Goal: Task Accomplishment & Management: Check status

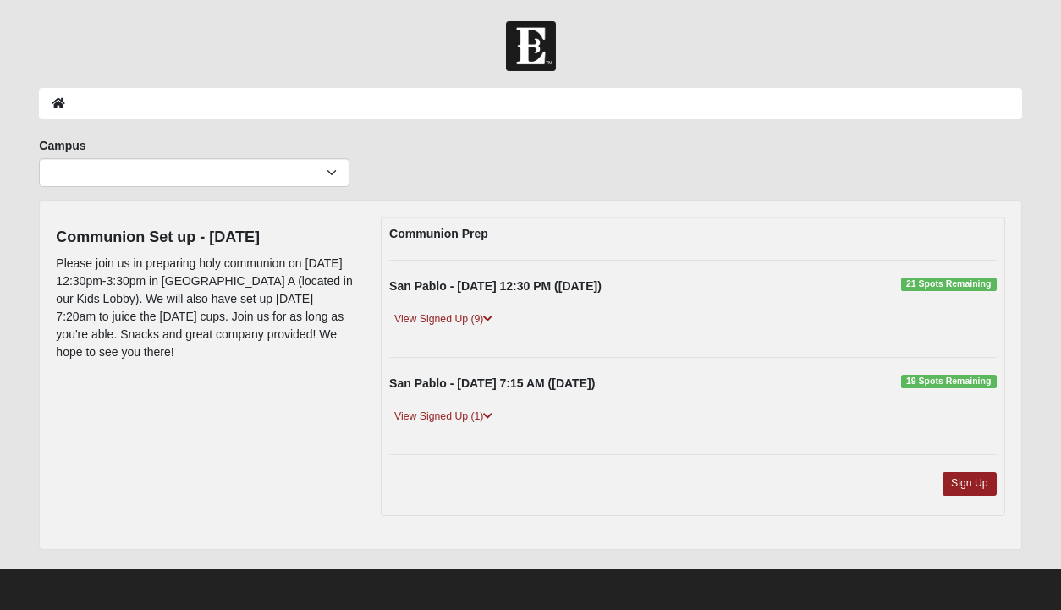
scroll to position [2, 0]
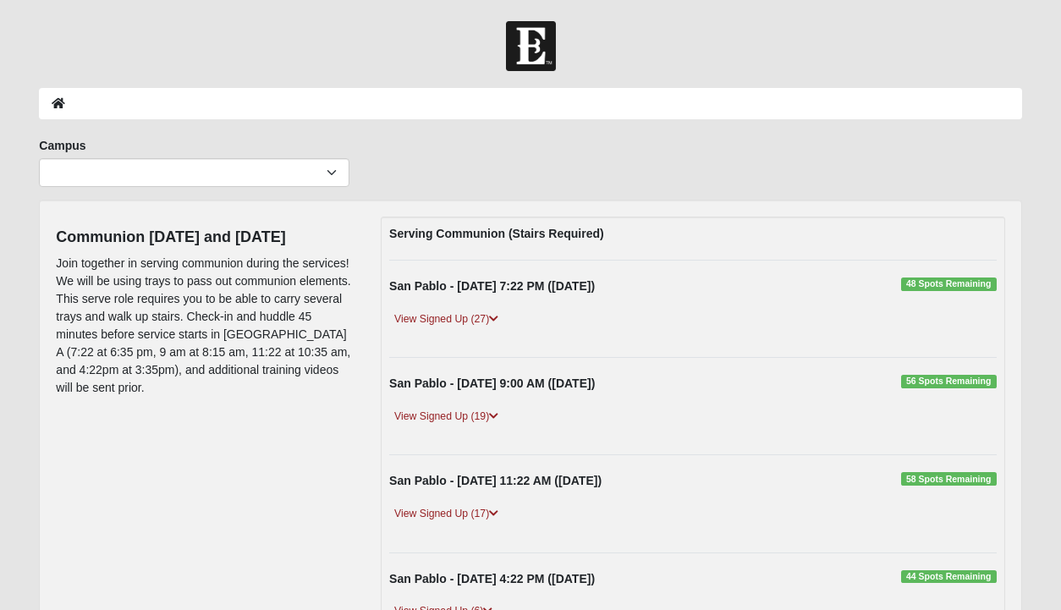
scroll to position [85, 0]
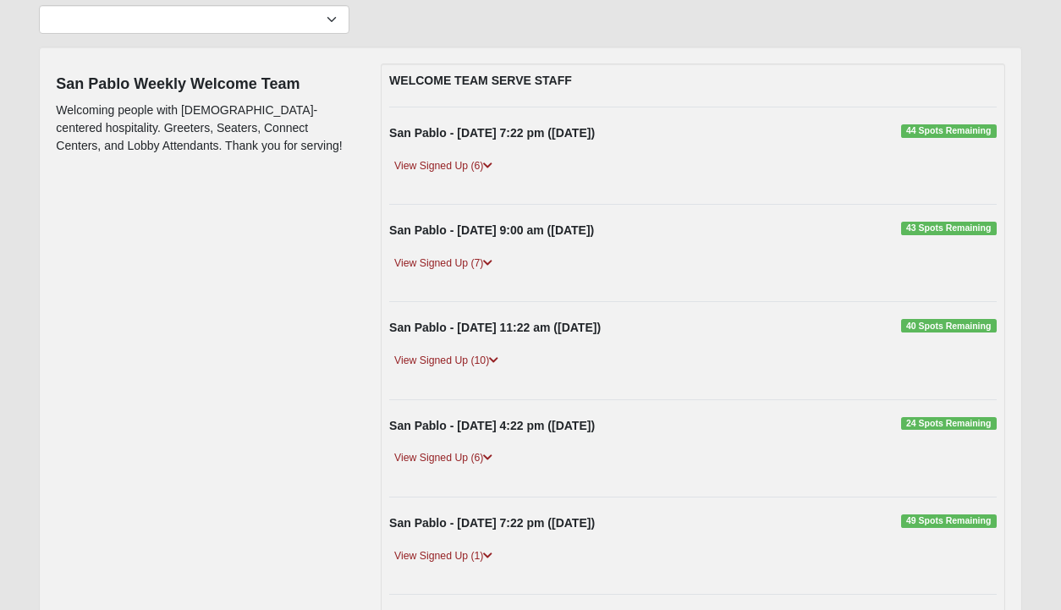
scroll to position [141, 0]
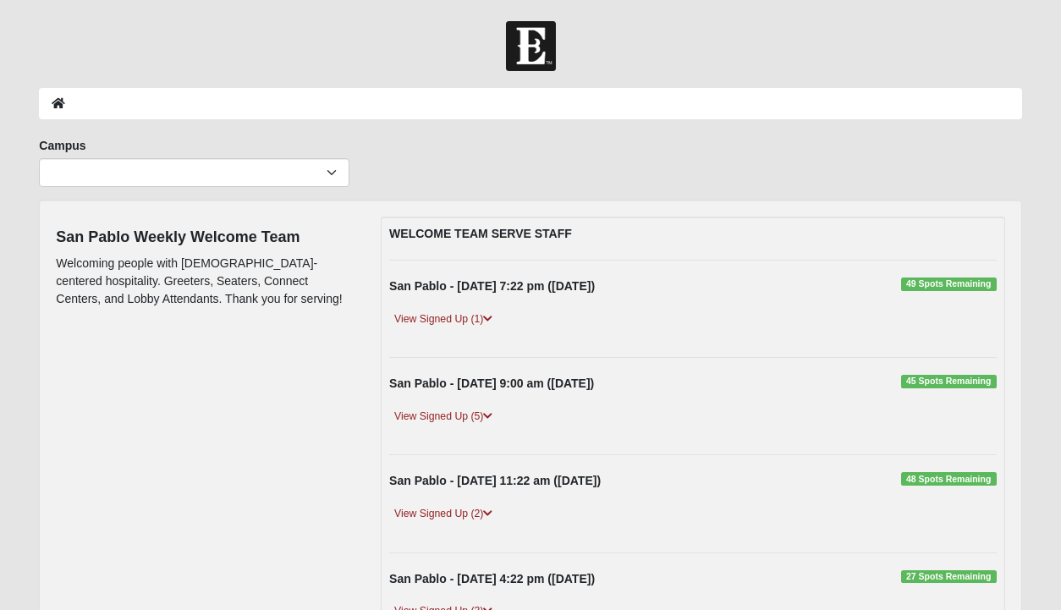
scroll to position [140, 0]
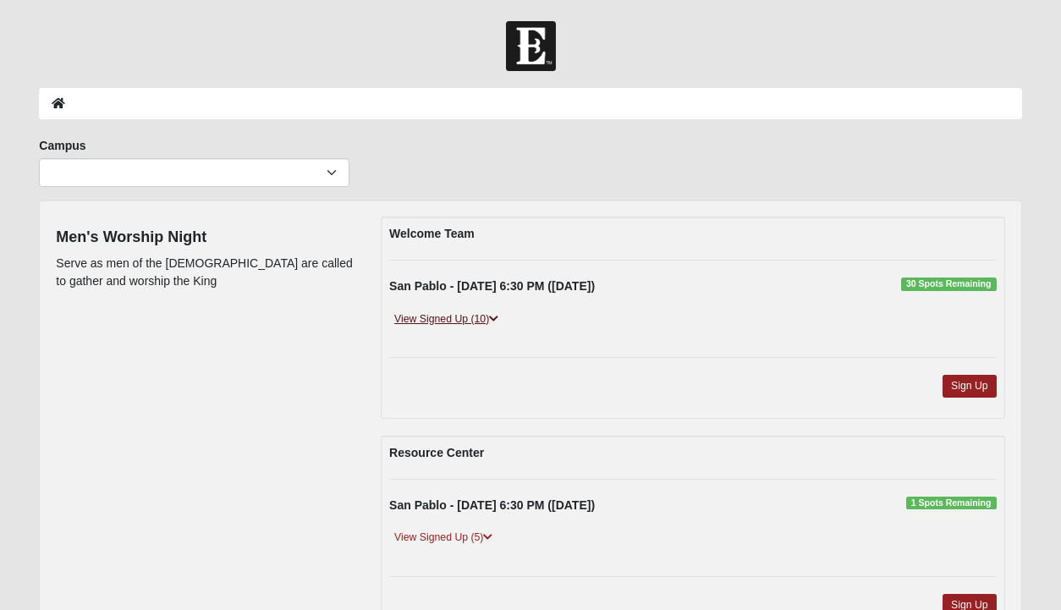
click at [419, 311] on link "View Signed Up (10)" at bounding box center [446, 320] width 114 height 18
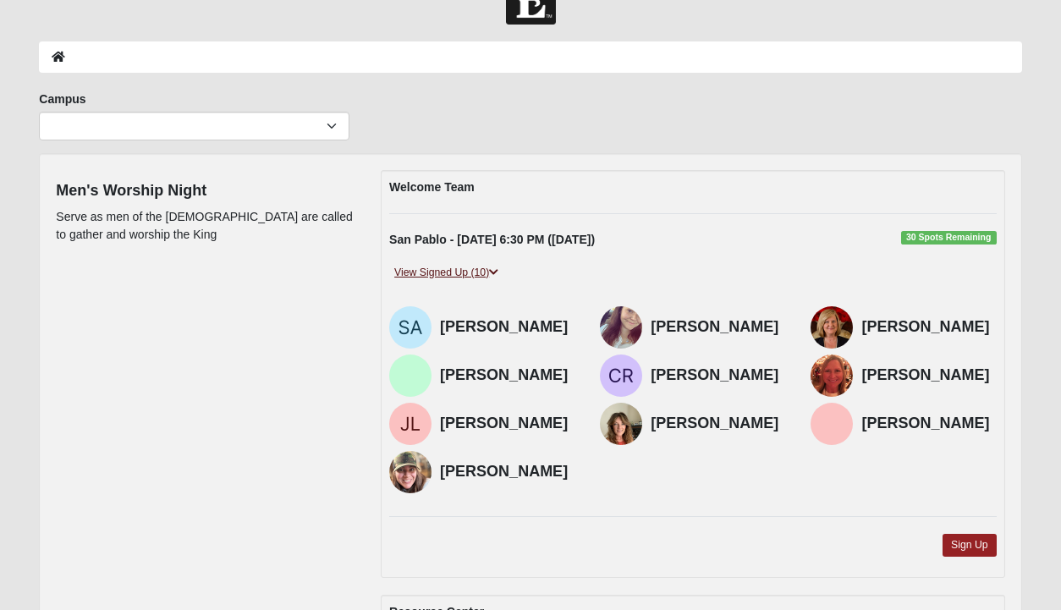
scroll to position [49, 0]
